Goal: Task Accomplishment & Management: Complete application form

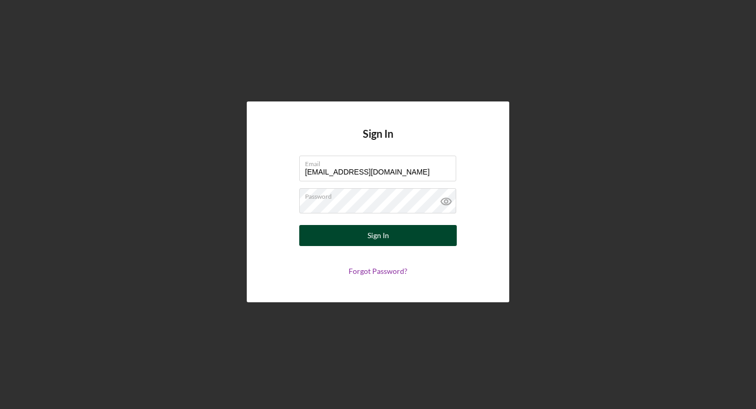
click at [393, 234] on button "Sign In" at bounding box center [378, 235] width 158 height 21
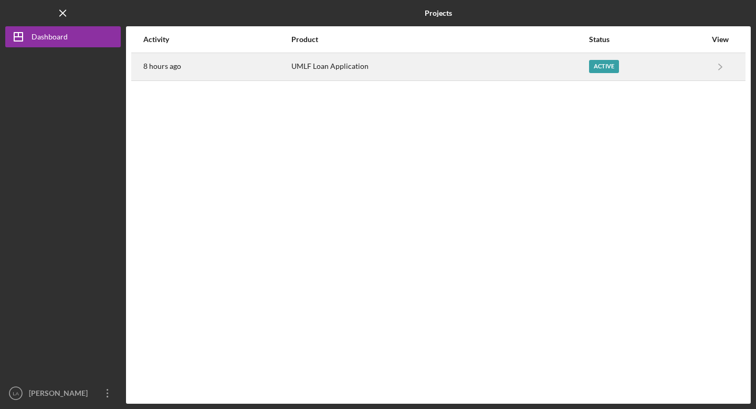
click at [652, 69] on div "Active" at bounding box center [647, 67] width 117 height 26
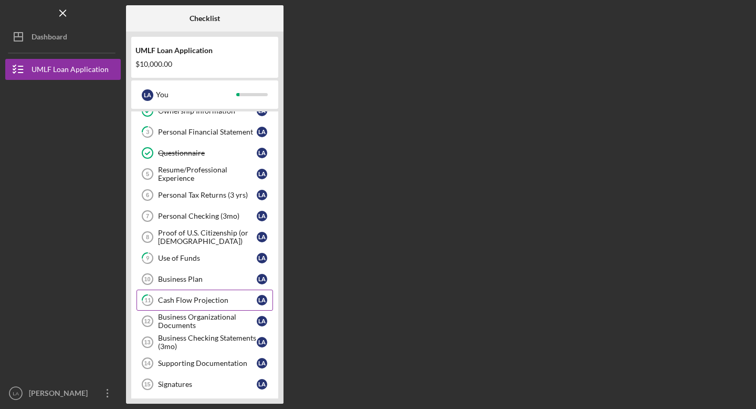
scroll to position [57, 0]
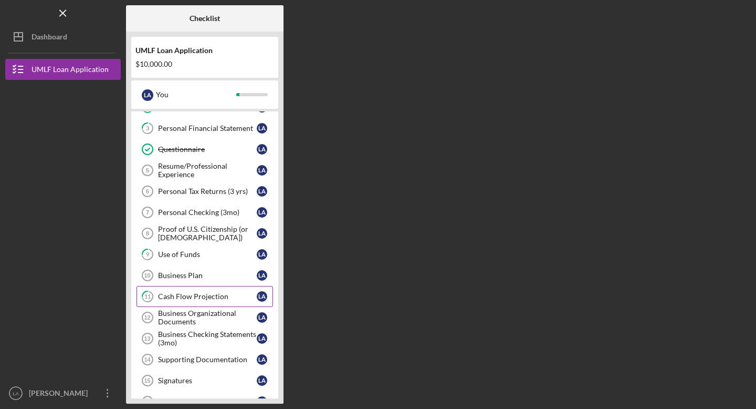
click at [194, 230] on div "Proof of U.S. Citizenship (or [DEMOGRAPHIC_DATA])" at bounding box center [207, 233] width 99 height 17
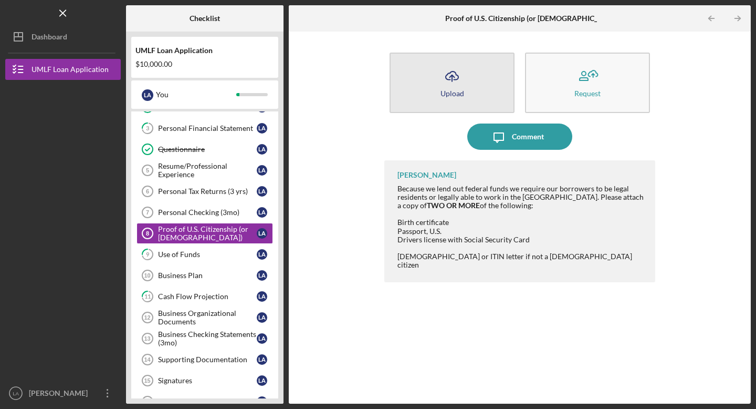
click at [459, 81] on icon "Icon/Upload" at bounding box center [452, 76] width 26 height 26
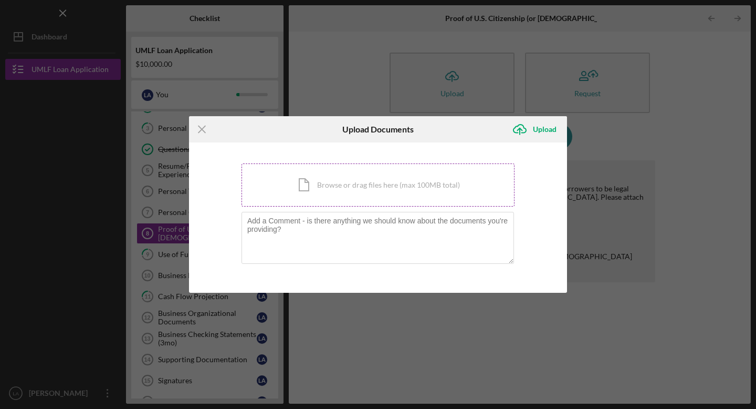
click at [330, 186] on div "Icon/Document Browse or drag files here (max 100MB total) Tap to choose files o…" at bounding box center [378, 184] width 273 height 43
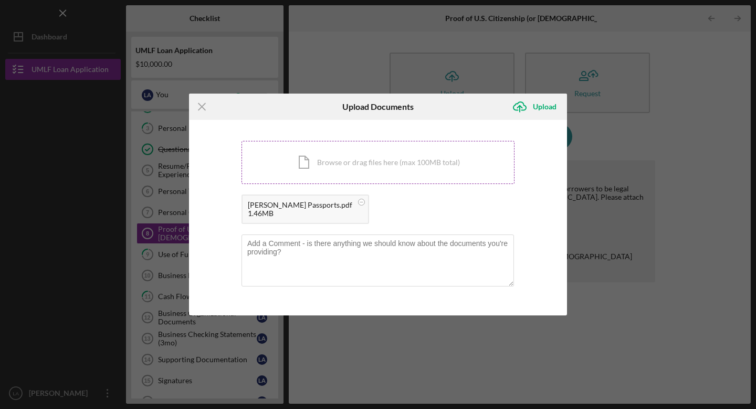
click at [363, 161] on div "Icon/Document Browse or drag files here (max 100MB total) Tap to choose files o…" at bounding box center [378, 162] width 273 height 43
